Goal: Task Accomplishment & Management: Complete application form

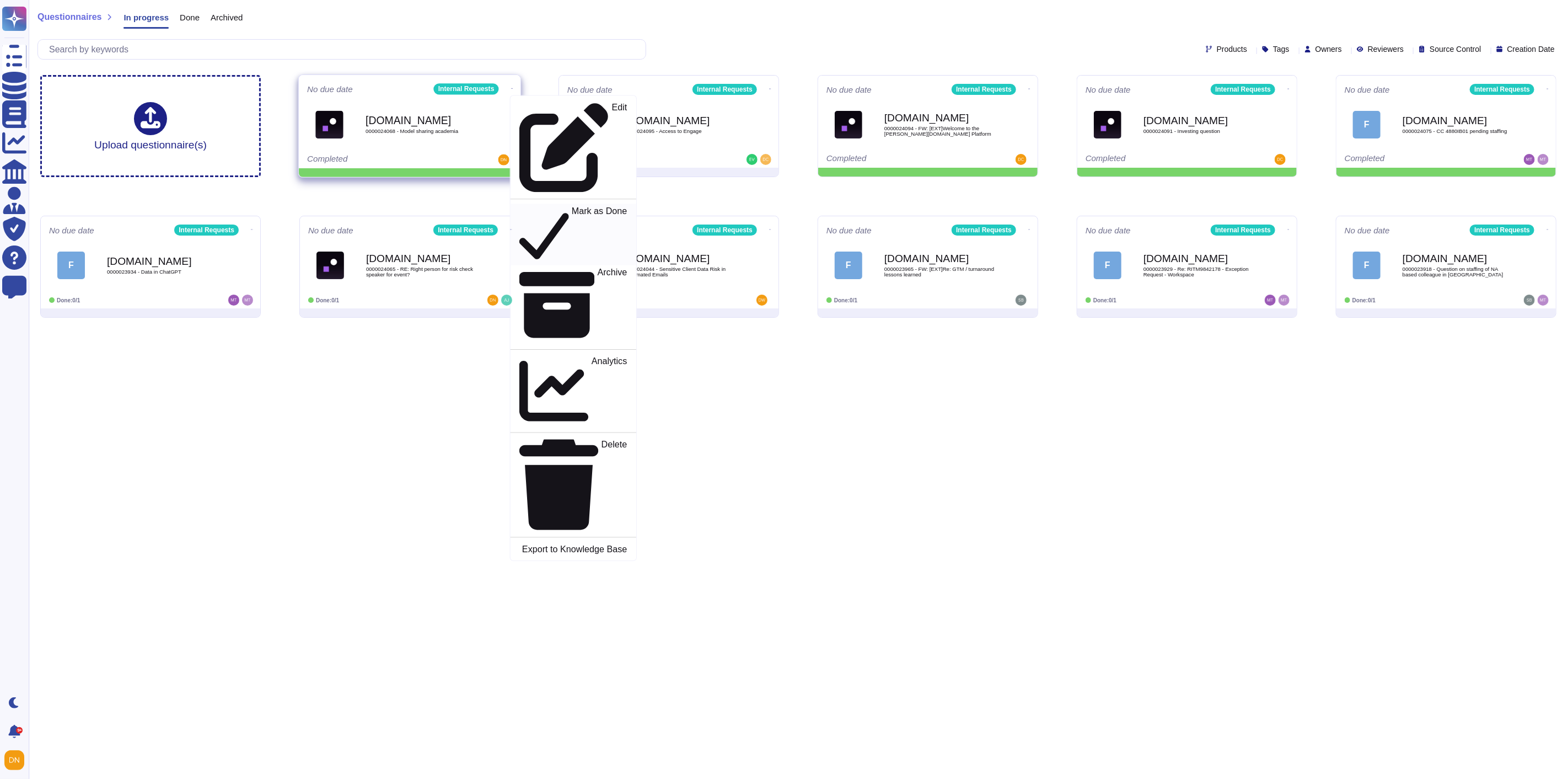
drag, startPoint x: 0, startPoint y: 0, endPoint x: 533, endPoint y: 128, distance: 548.2
click at [572, 207] on p "Mark as Done" at bounding box center [600, 235] width 56 height 56
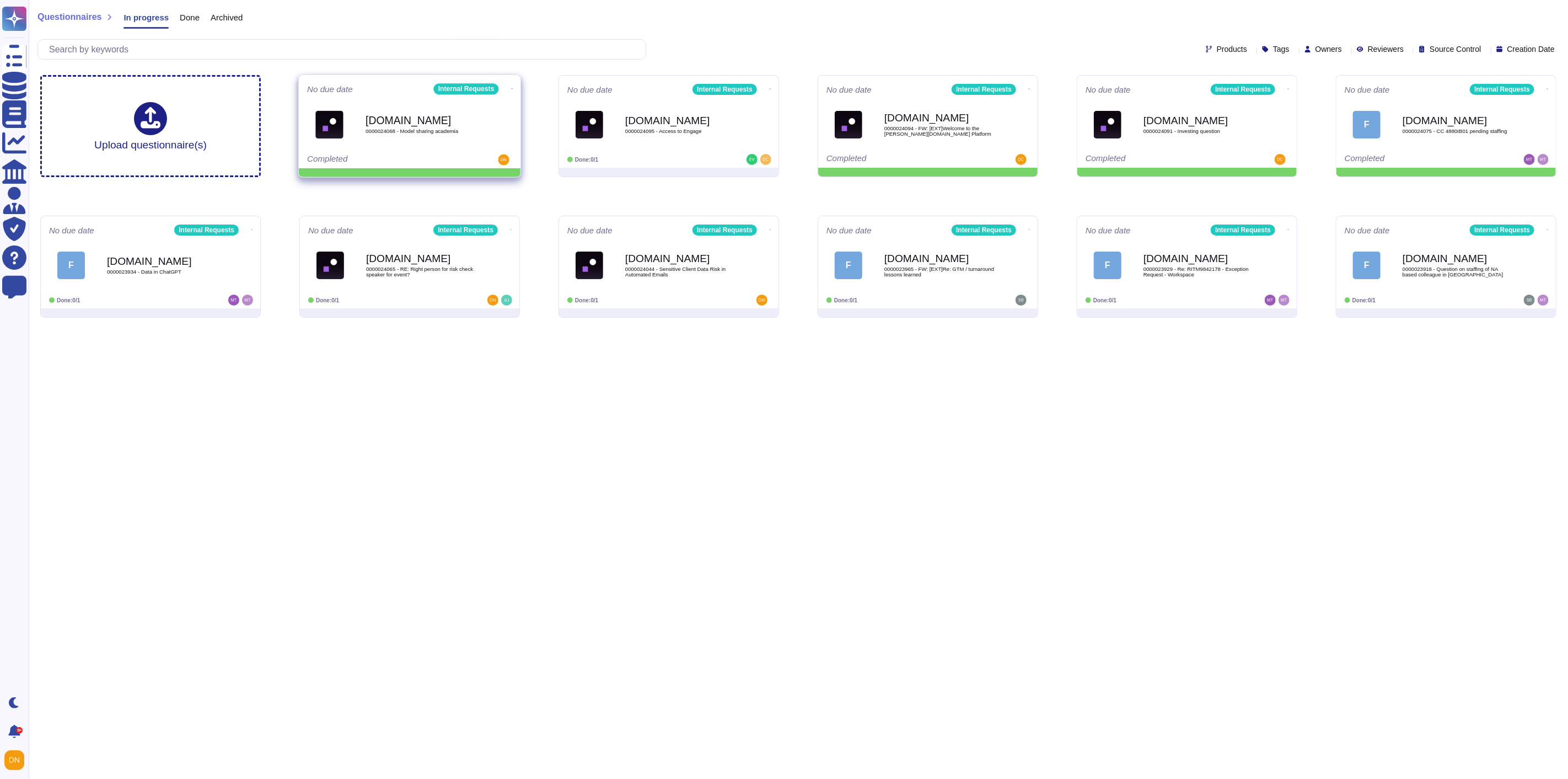
click at [511, 87] on icon at bounding box center [512, 89] width 2 height 3
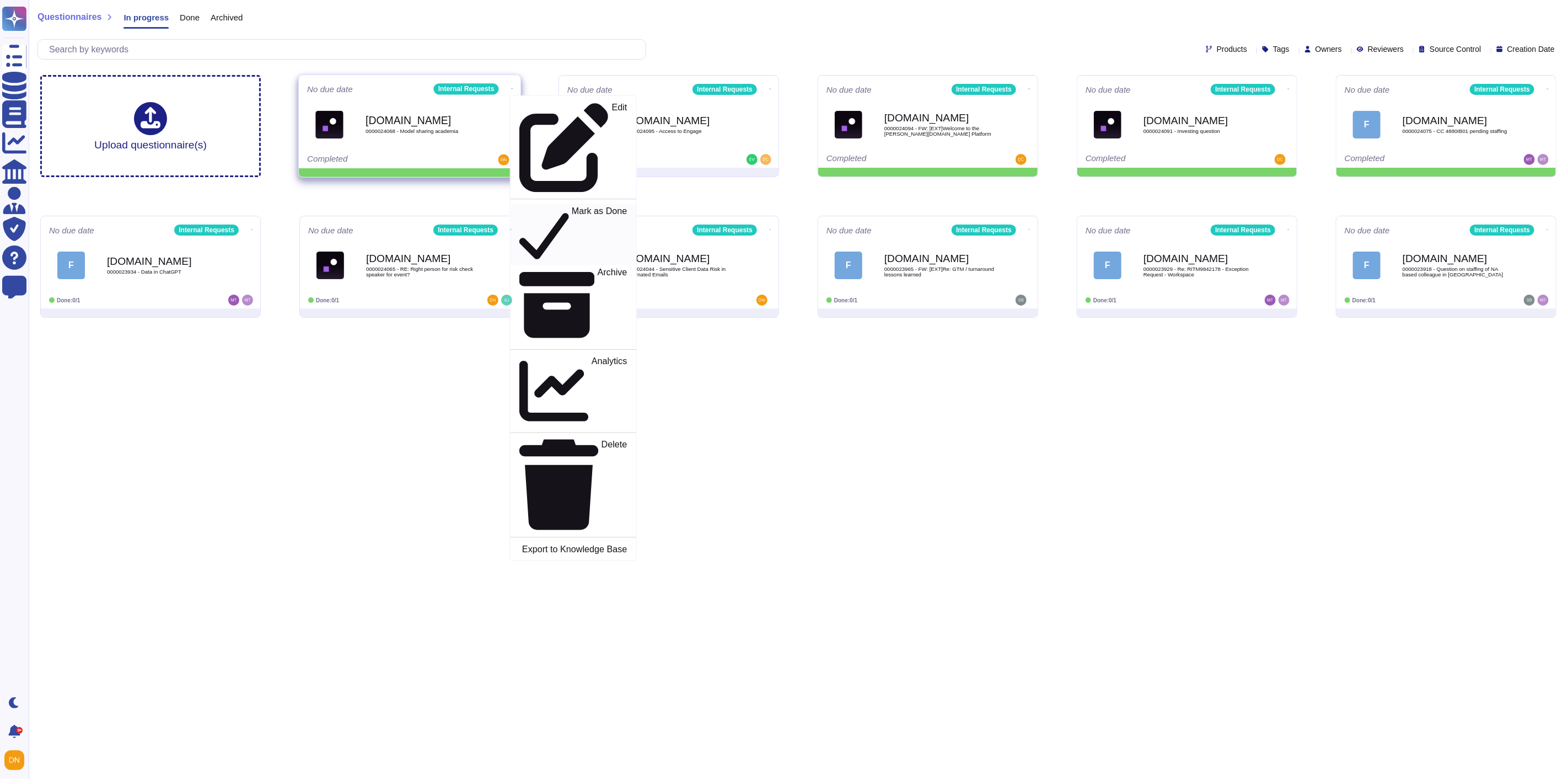
click at [572, 207] on p "Mark as Done" at bounding box center [600, 235] width 56 height 56
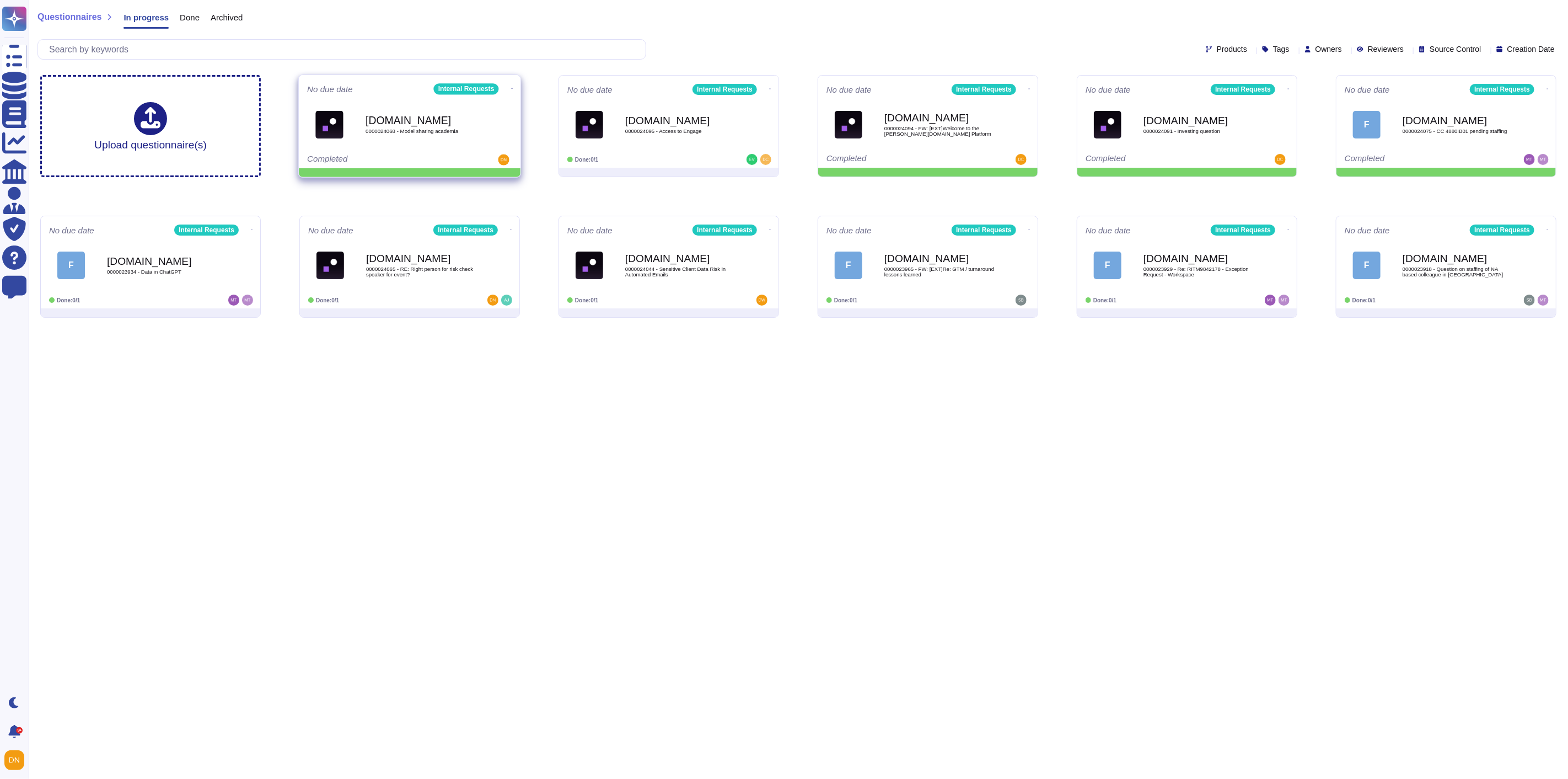
click at [453, 119] on b "[DOMAIN_NAME]" at bounding box center [421, 120] width 111 height 10
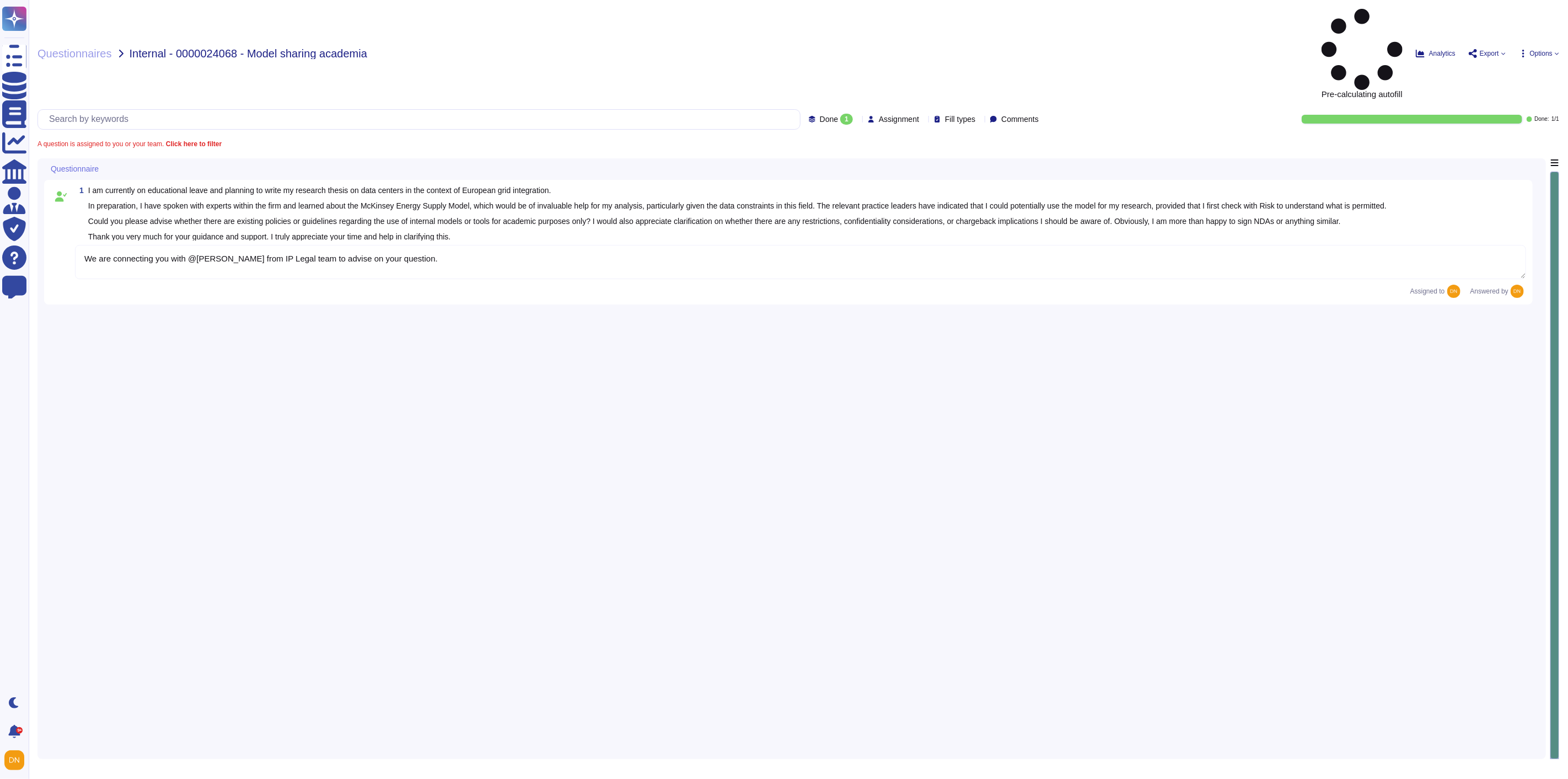
type textarea "We are connecting you with @[PERSON_NAME] from IP Legal team to advise on your …"
